Goal: Check status: Check status

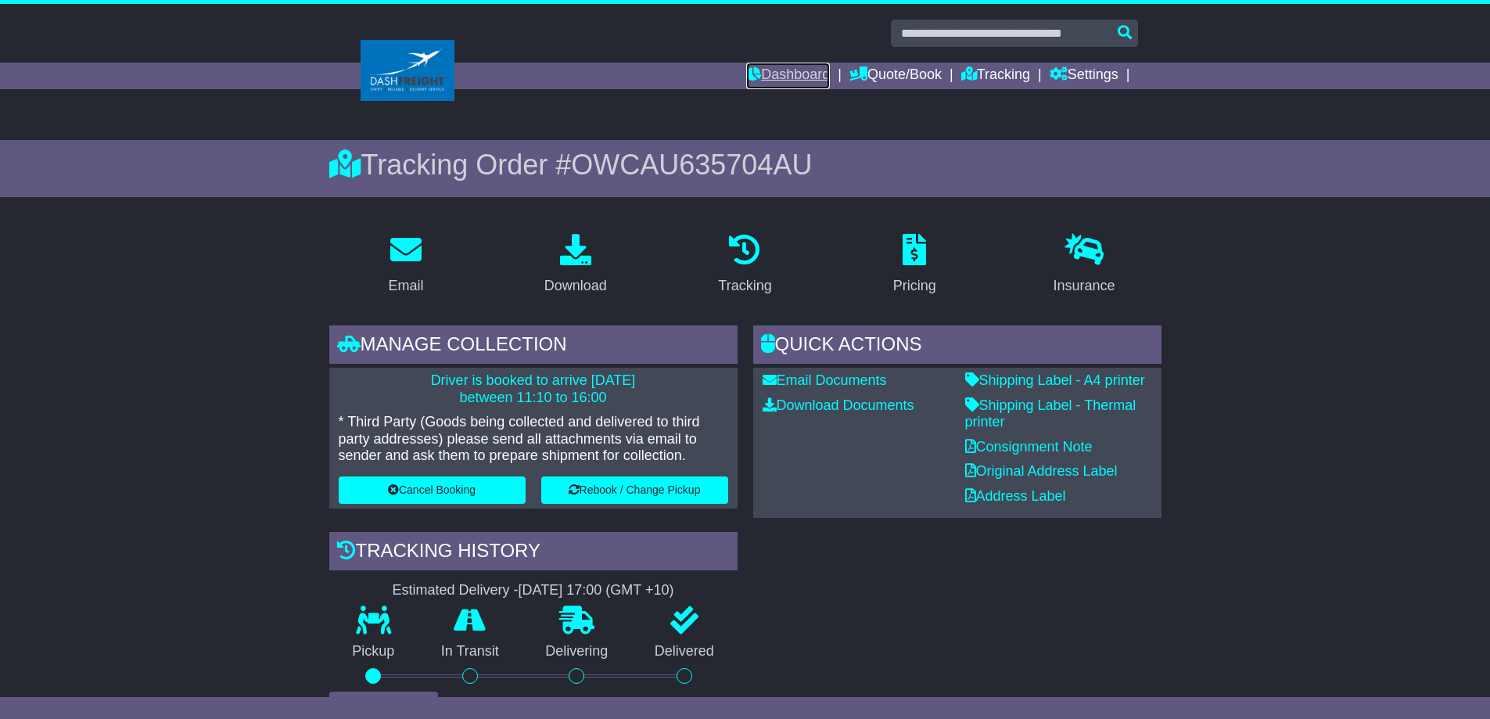
click at [784, 68] on link "Dashboard" at bounding box center [788, 76] width 84 height 27
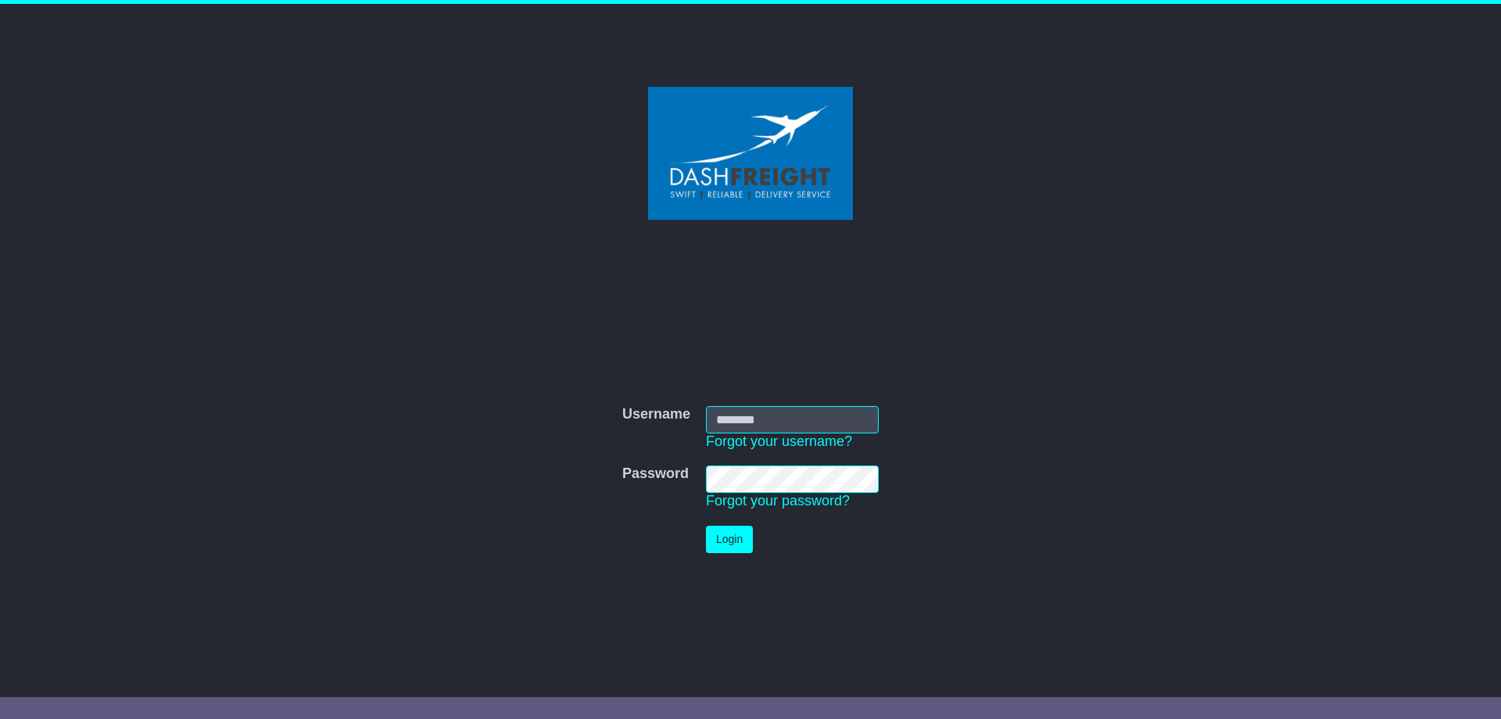
type input "**********"
click at [724, 538] on button "Login" at bounding box center [729, 538] width 47 height 27
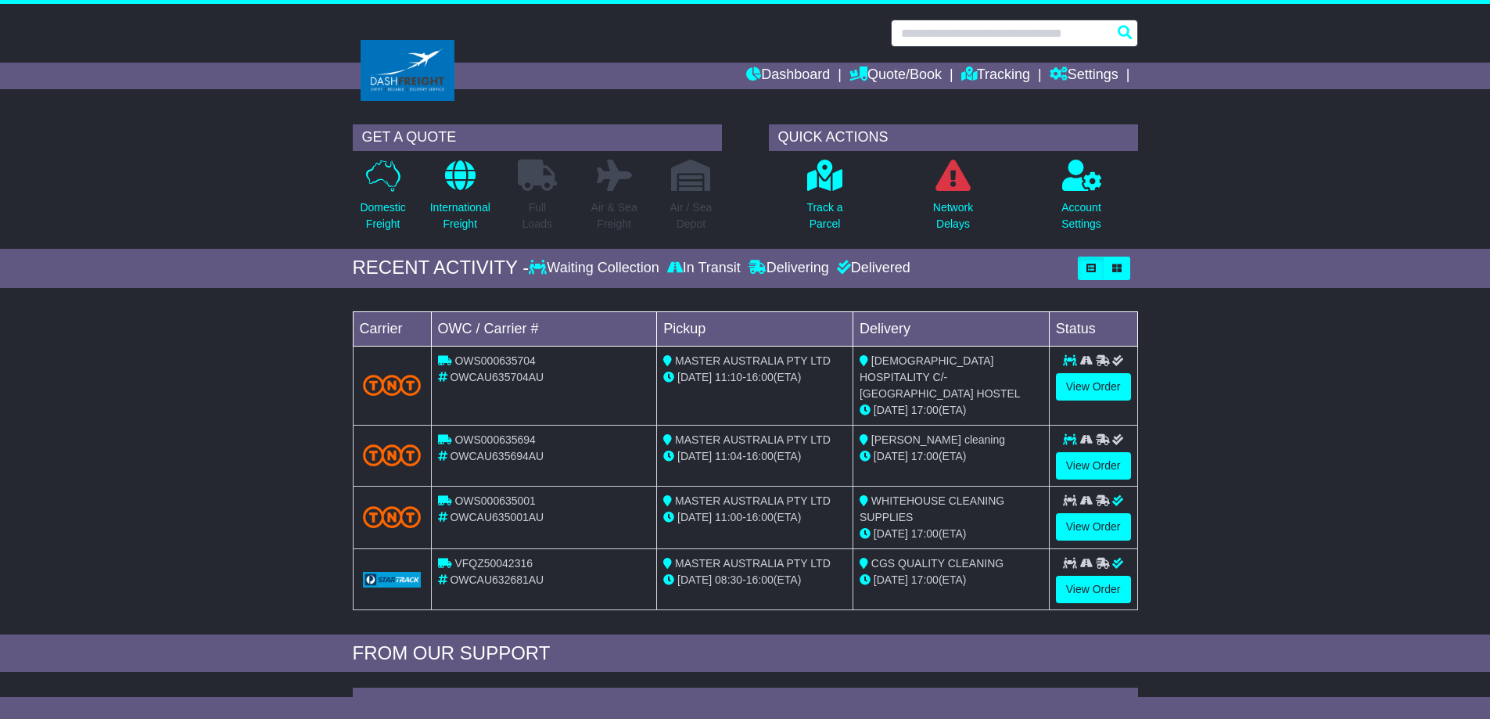
click at [924, 32] on input "text" at bounding box center [1014, 33] width 247 height 27
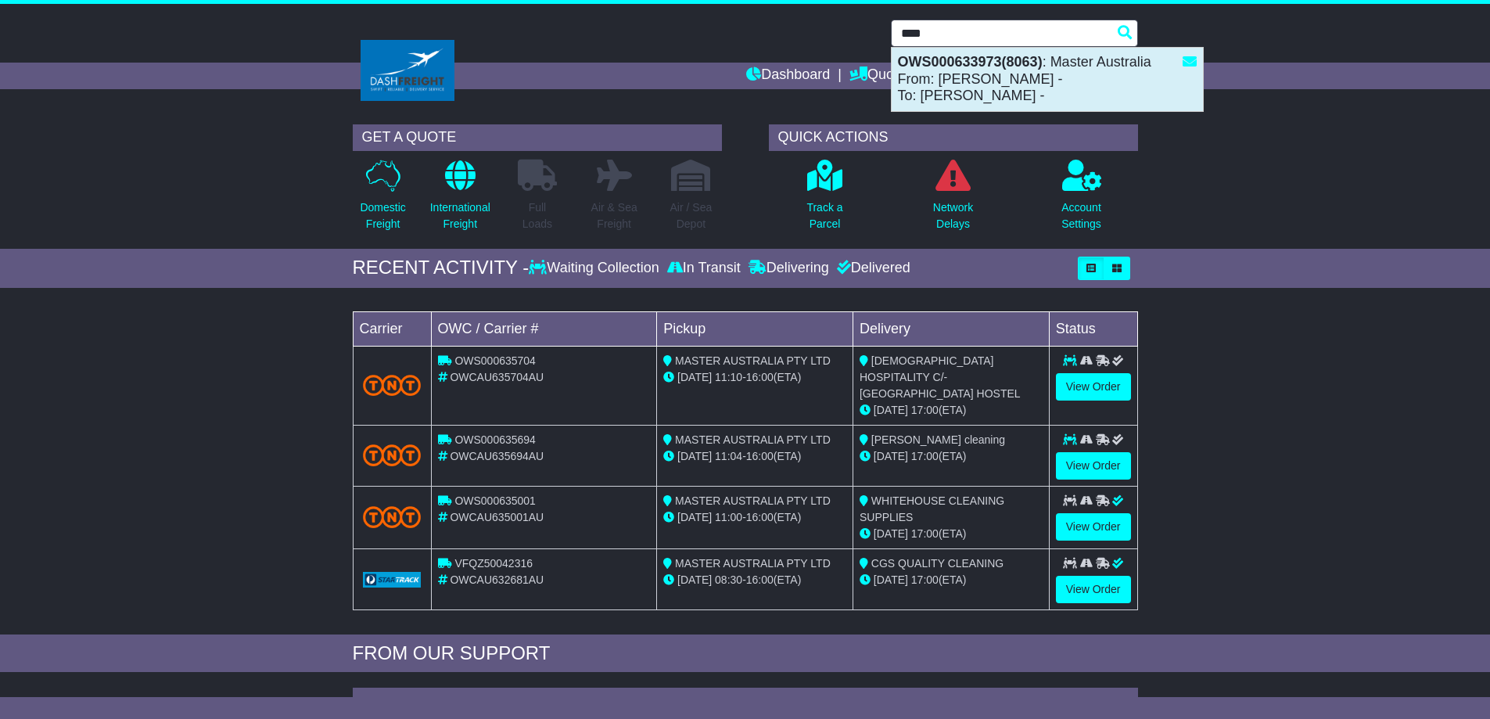
click at [952, 62] on strong "OWS000633973(8063)" at bounding box center [970, 62] width 145 height 16
type input "**********"
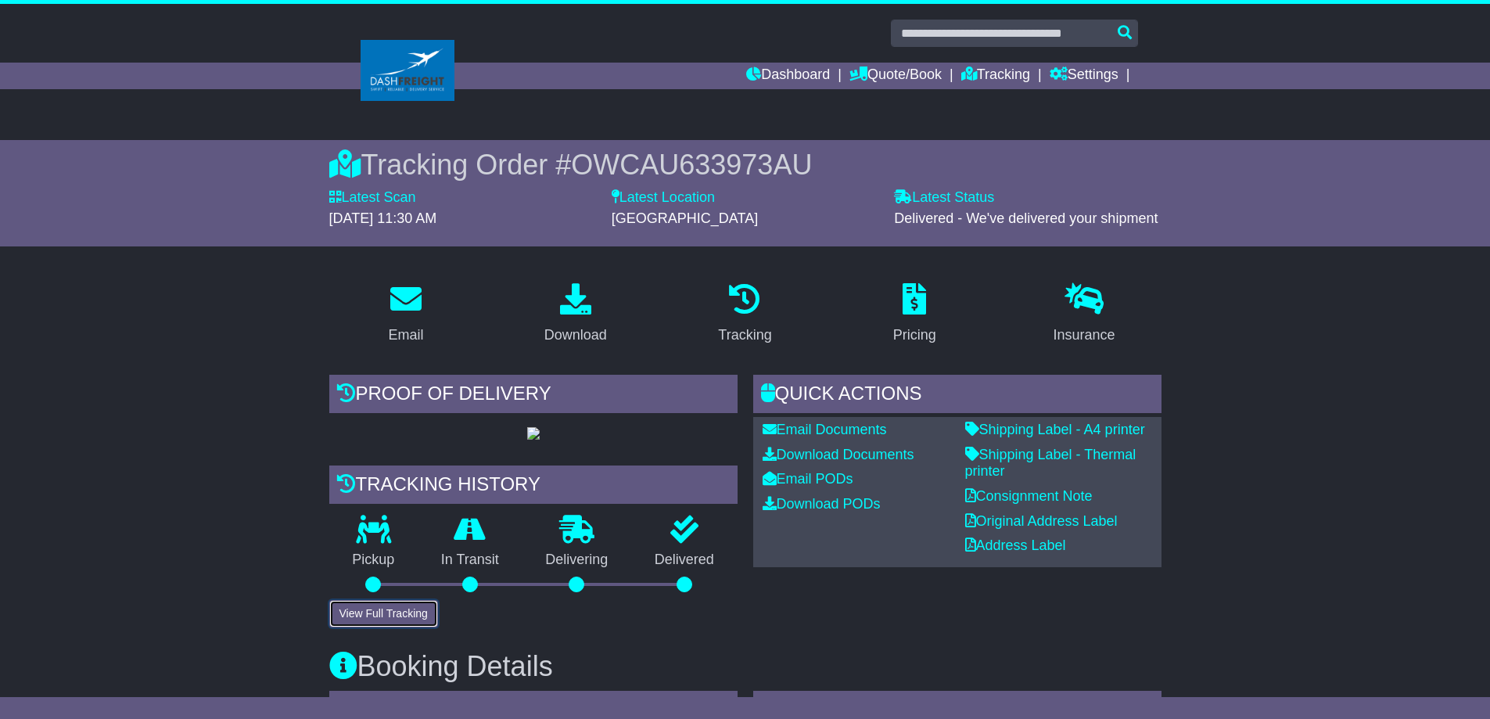
click at [413, 627] on button "View Full Tracking" at bounding box center [383, 613] width 109 height 27
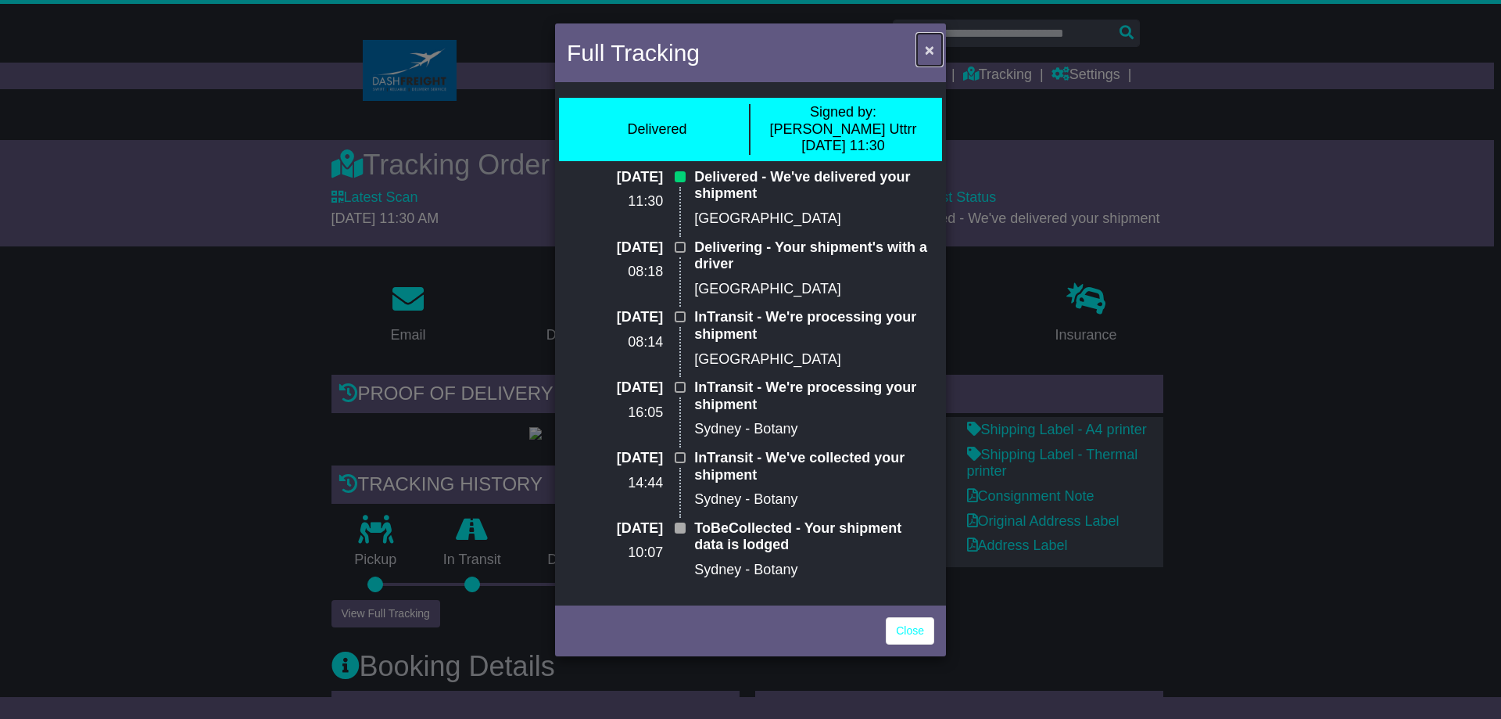
click at [929, 56] on span "×" at bounding box center [929, 50] width 9 height 18
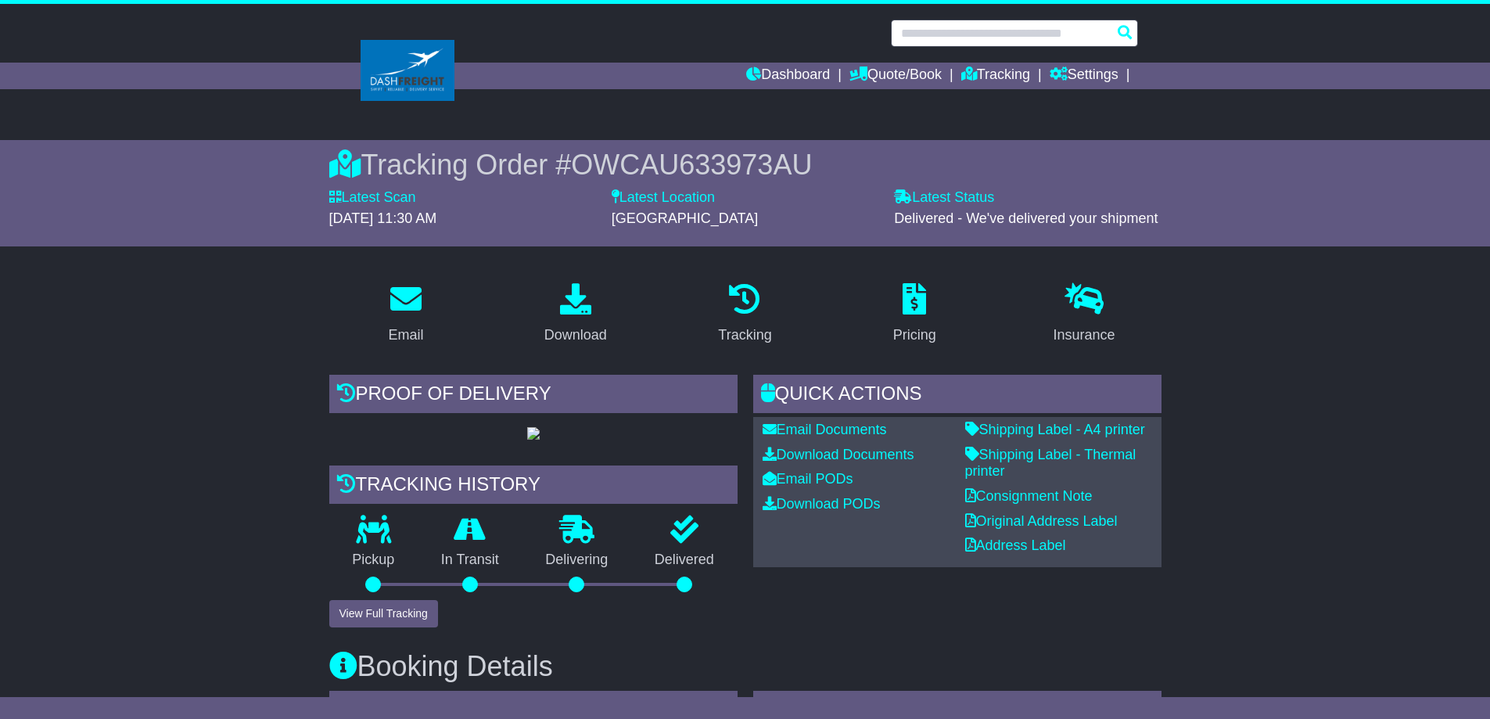
click at [927, 41] on input "text" at bounding box center [1014, 33] width 247 height 27
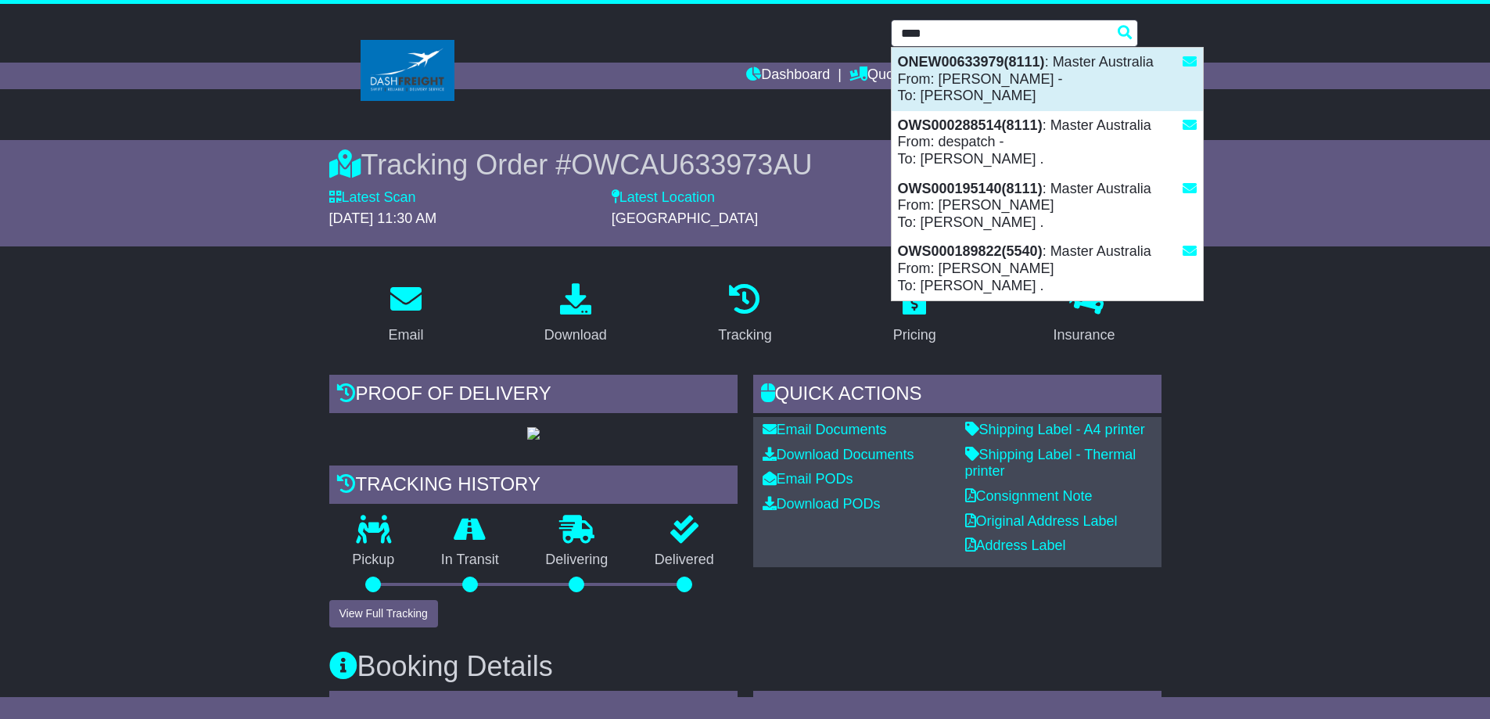
click at [966, 66] on strong "ONEW00633979(8111)" at bounding box center [971, 62] width 147 height 16
type input "**********"
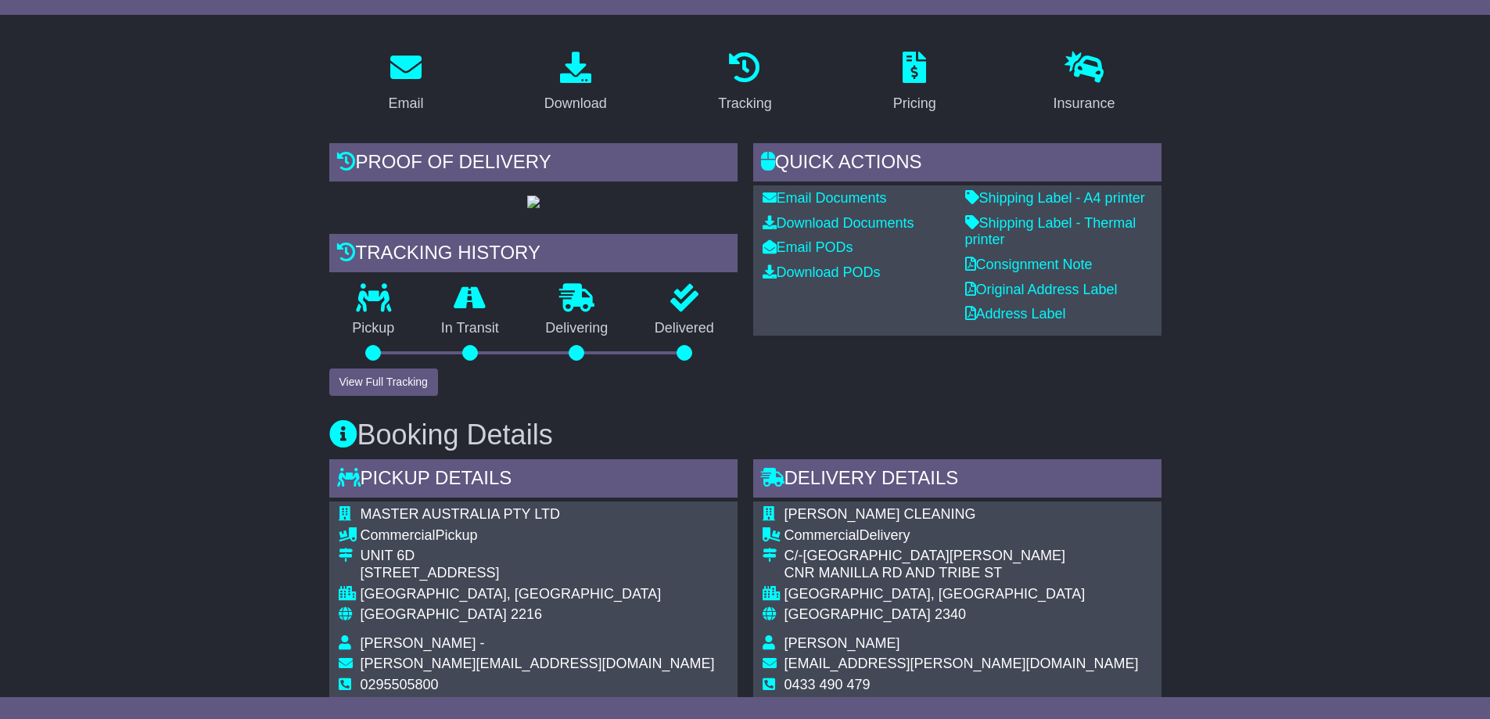
scroll to position [235, 0]
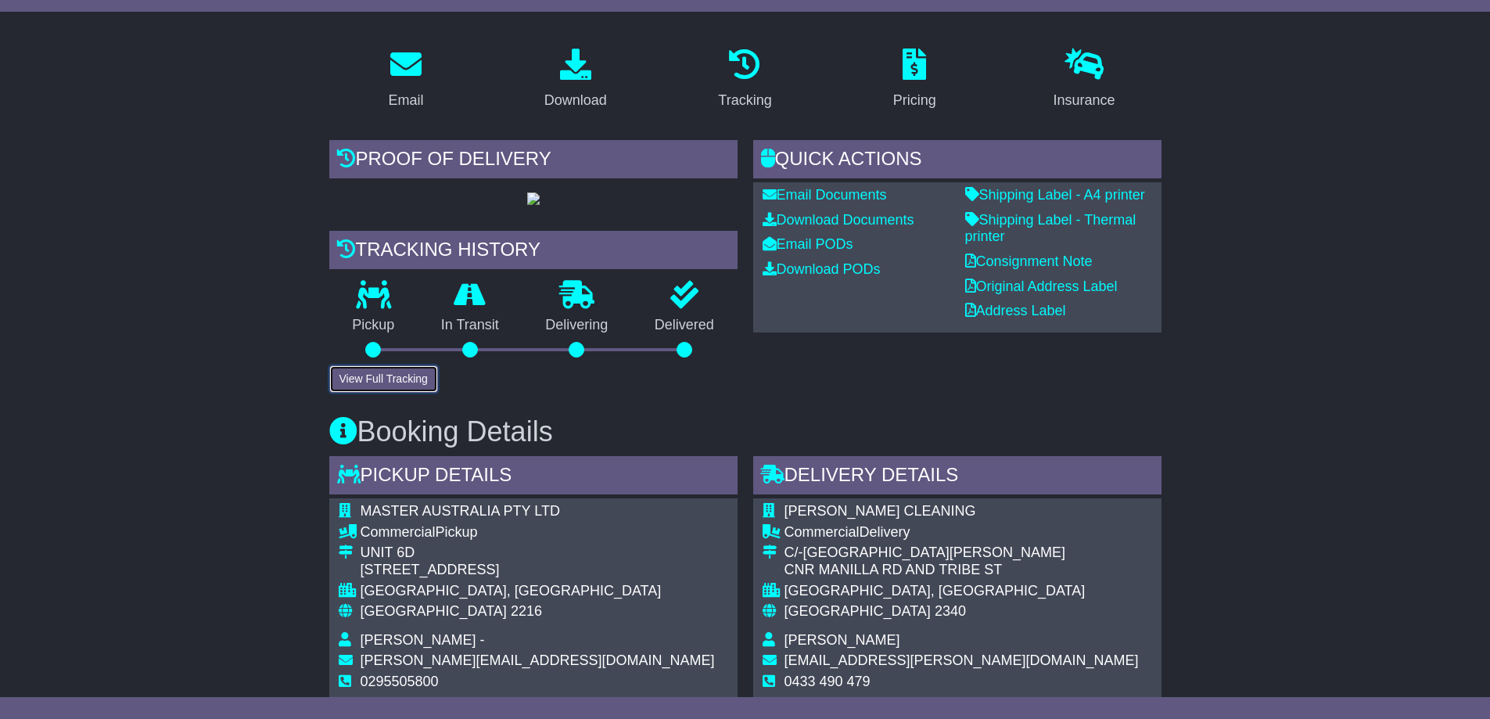
click at [403, 393] on button "View Full Tracking" at bounding box center [383, 378] width 109 height 27
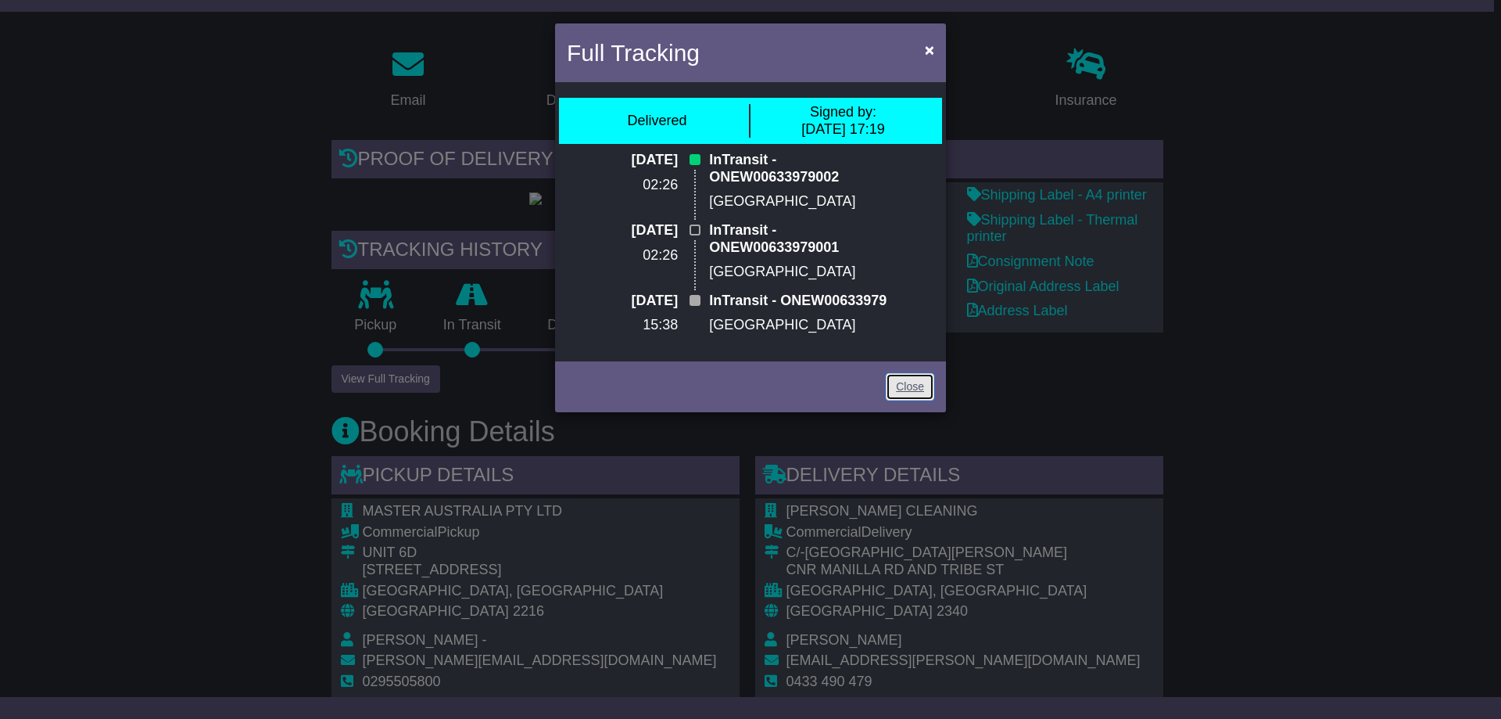
click at [913, 400] on link "Close" at bounding box center [910, 386] width 48 height 27
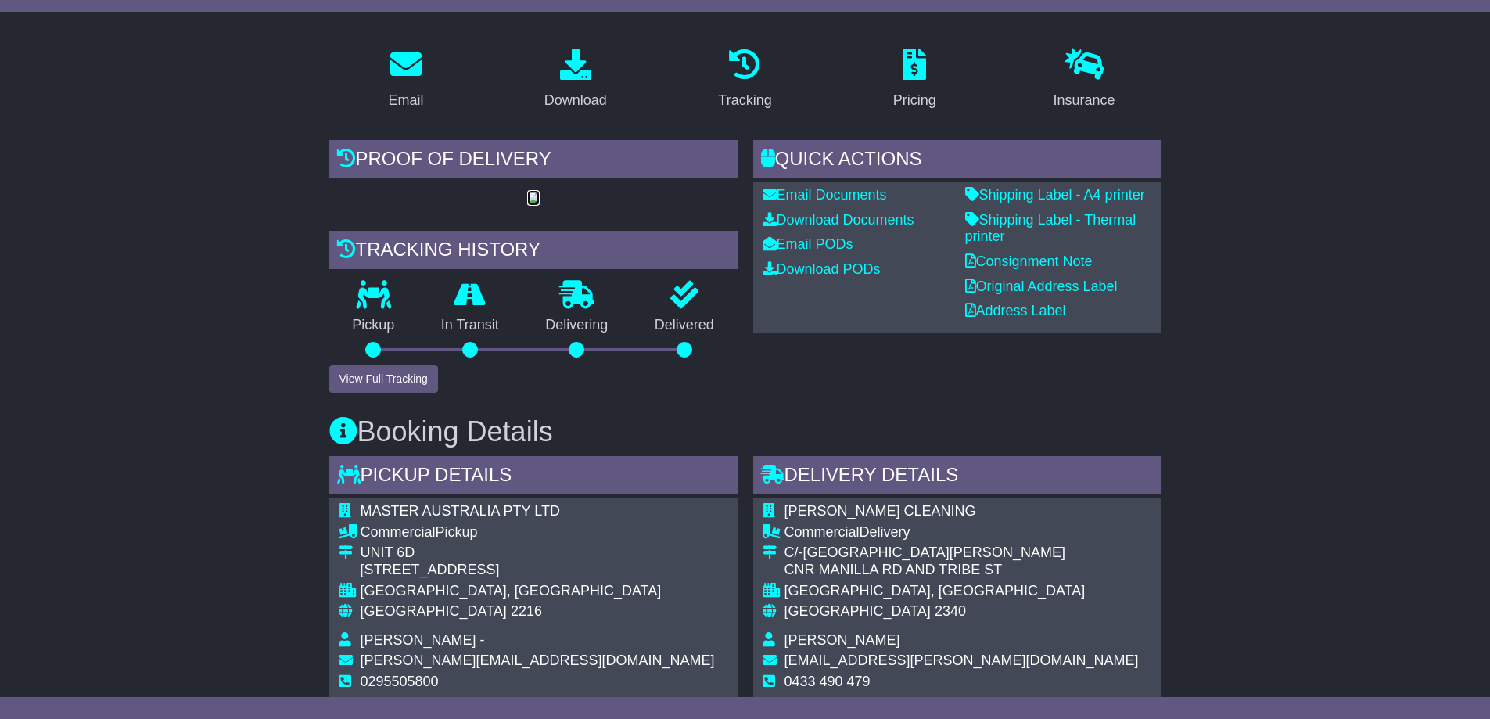
click at [527, 205] on img at bounding box center [533, 198] width 13 height 13
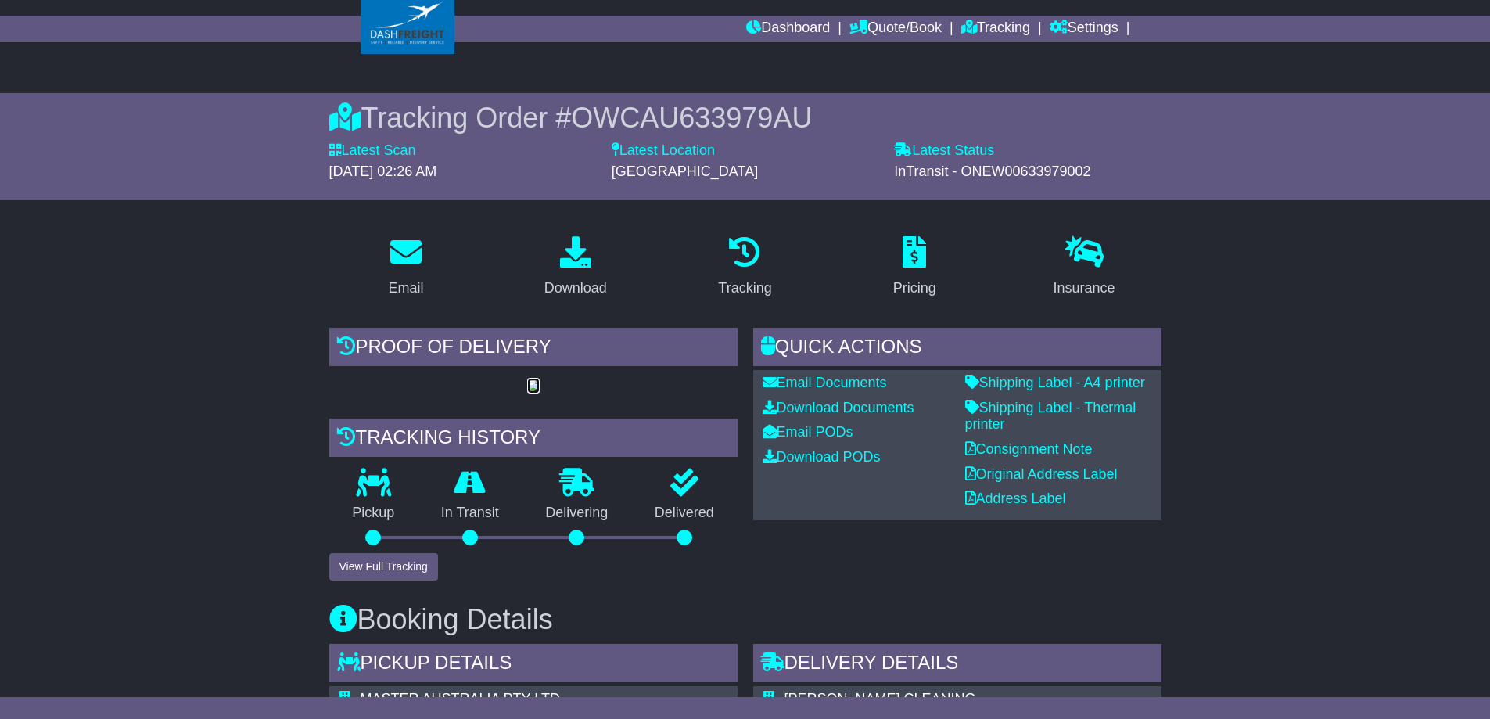
scroll to position [0, 0]
